Goal: Obtain resource: Download file/media

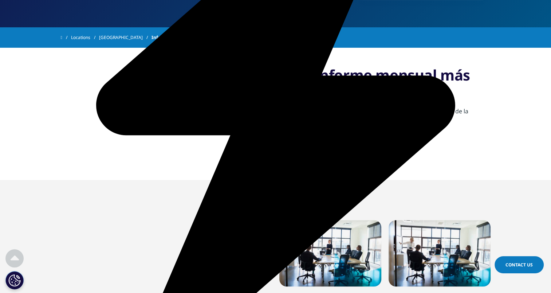
scroll to position [219, 0]
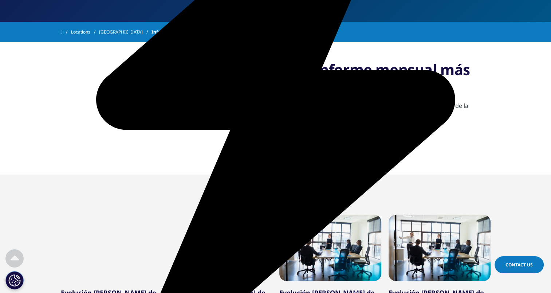
click at [337, 138] on link "Descargar pdf" at bounding box center [343, 146] width 58 height 17
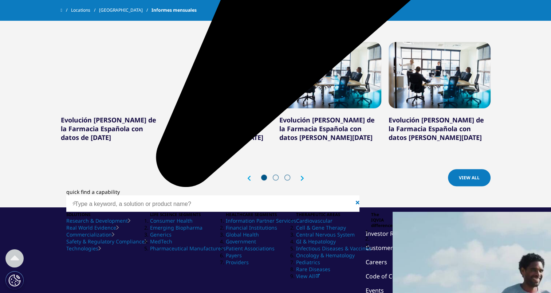
scroll to position [255, 0]
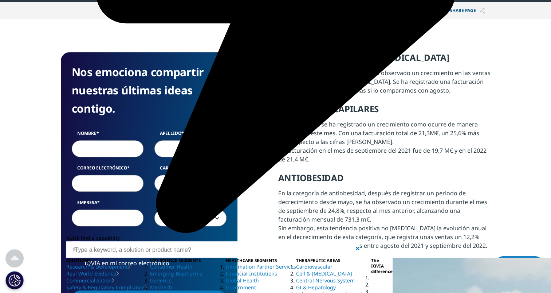
scroll to position [364, 0]
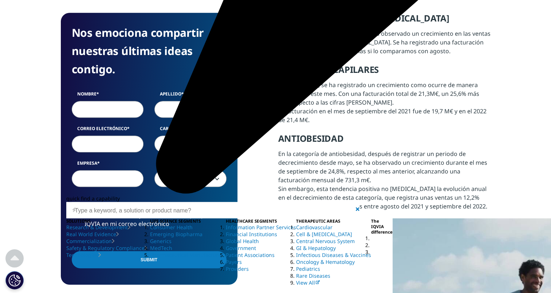
drag, startPoint x: 277, startPoint y: 116, endPoint x: 287, endPoint y: 114, distance: 10.9
click at [286, 115] on div "Nos emociona compartir nuestras últimas ideas contigo. Nombre Apellido Correo e…" at bounding box center [276, 149] width 430 height 272
drag, startPoint x: 338, startPoint y: 154, endPoint x: 371, endPoint y: 154, distance: 33.5
click at [371, 154] on div "TEST DE ANTÍGENOS DE [MEDICAL_DATA] En el mes de septiembre se continúa observa…" at bounding box center [384, 112] width 212 height 198
drag, startPoint x: 371, startPoint y: 154, endPoint x: 380, endPoint y: 194, distance: 40.9
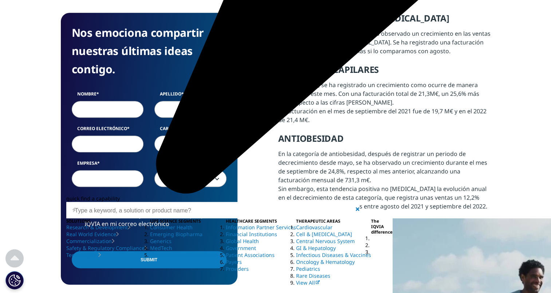
click at [380, 194] on section "TEST DE ANTÍGENOS DE [MEDICAL_DATA] En el mes de septiembre se continúa observa…" at bounding box center [384, 121] width 212 height 216
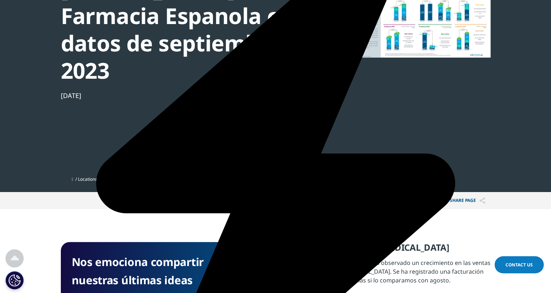
scroll to position [73, 0]
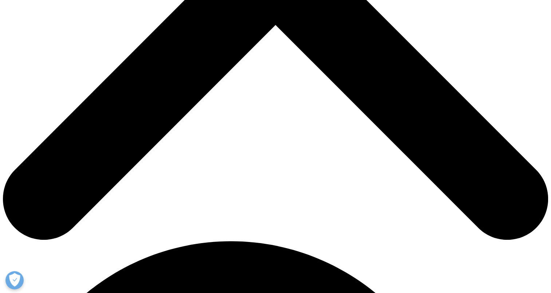
scroll to position [328, 0]
